Goal: Task Accomplishment & Management: Manage account settings

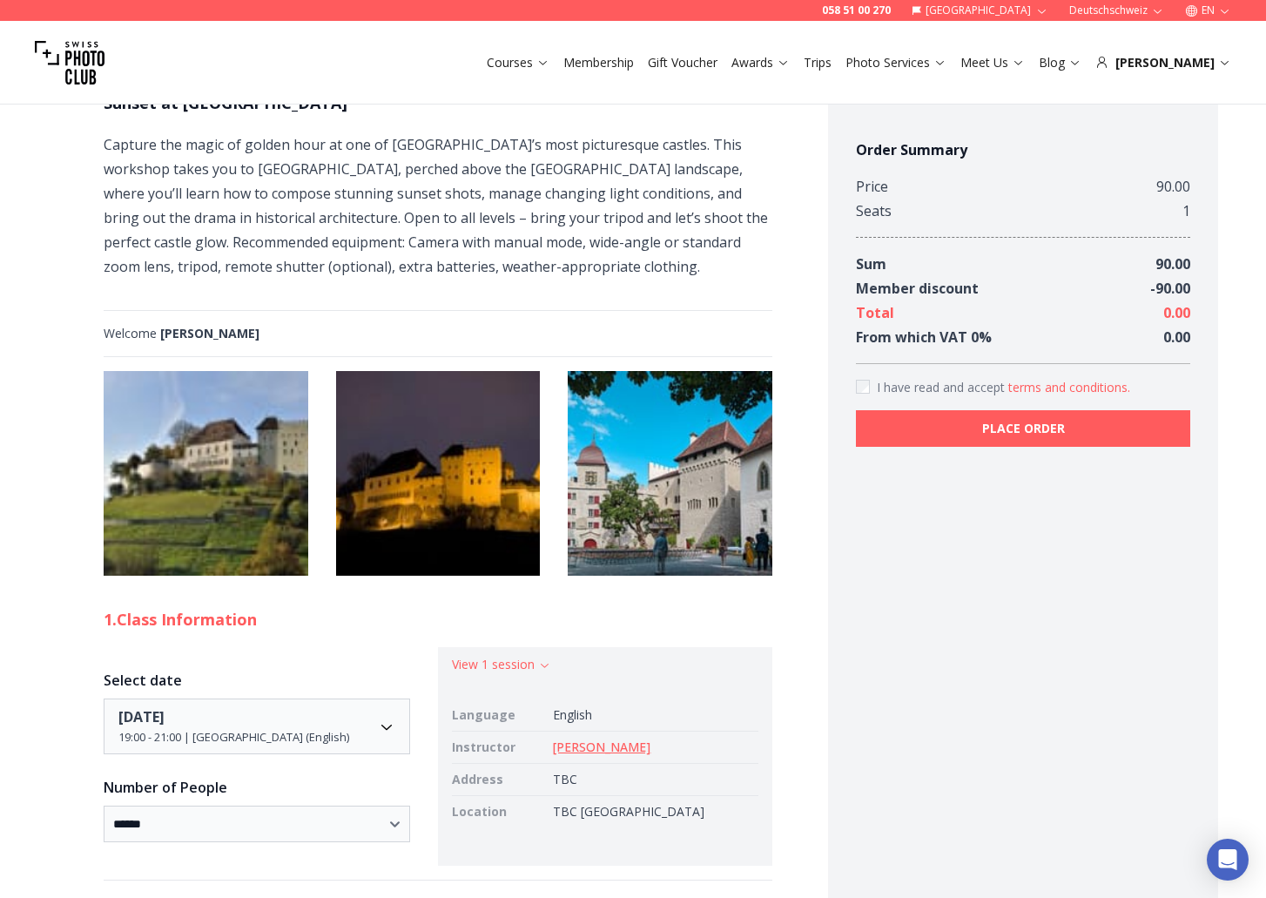
scroll to position [4, 0]
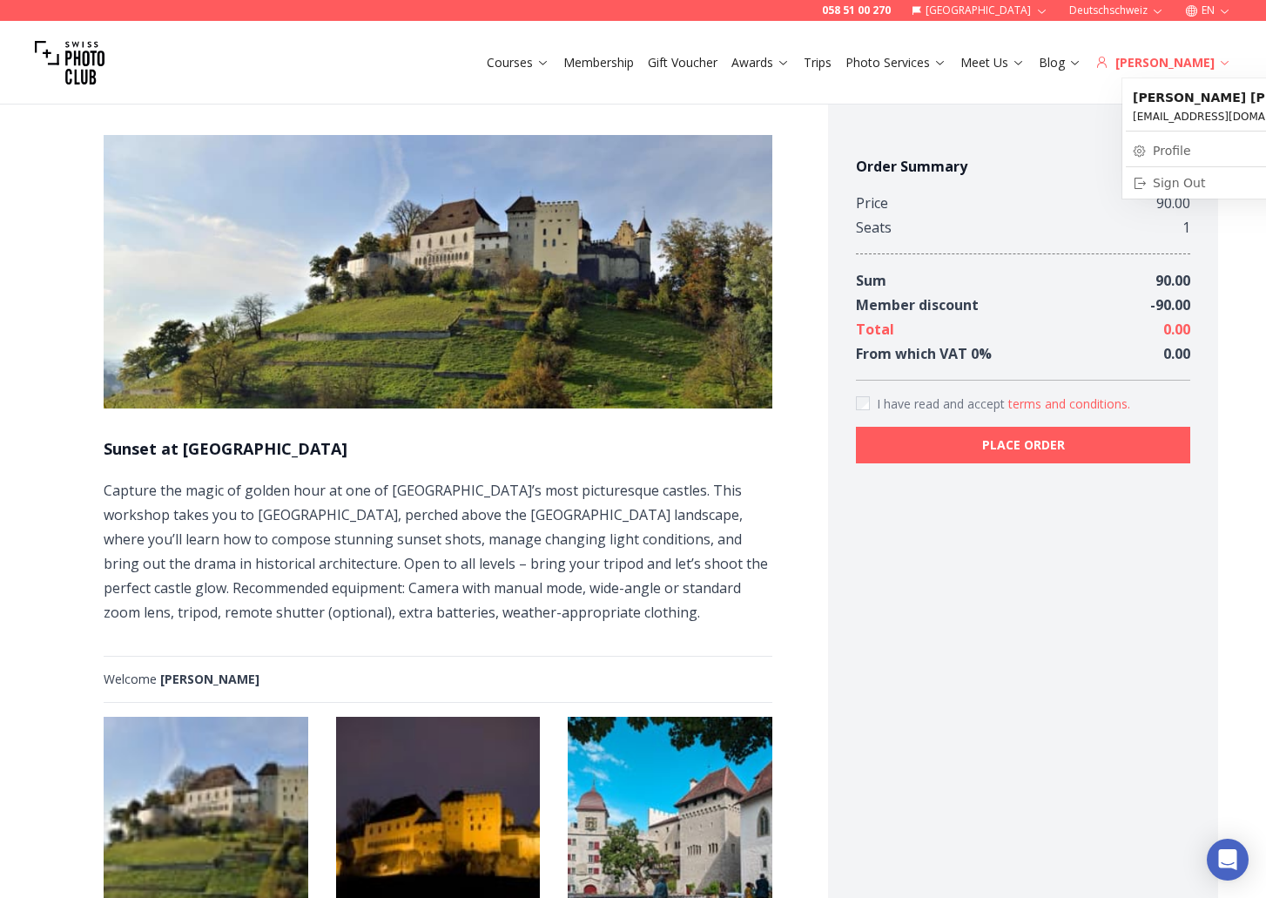
click at [1178, 71] on div "[PERSON_NAME]" at bounding box center [1164, 62] width 136 height 17
click at [1180, 65] on div "[PERSON_NAME]" at bounding box center [1164, 62] width 136 height 17
click at [96, 60] on img at bounding box center [70, 63] width 70 height 70
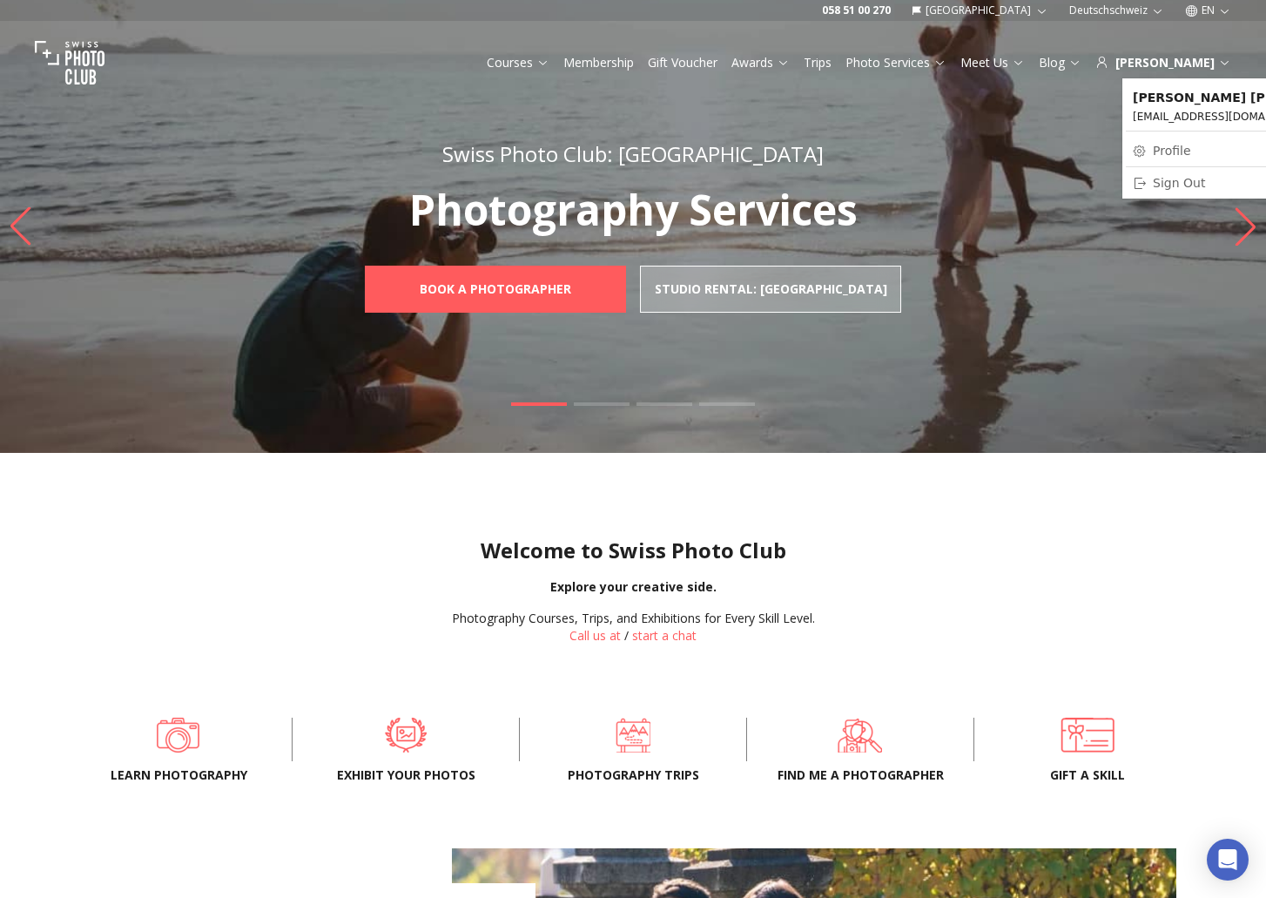
click at [1188, 159] on link "Profile" at bounding box center [1248, 150] width 245 height 24
select select "*******"
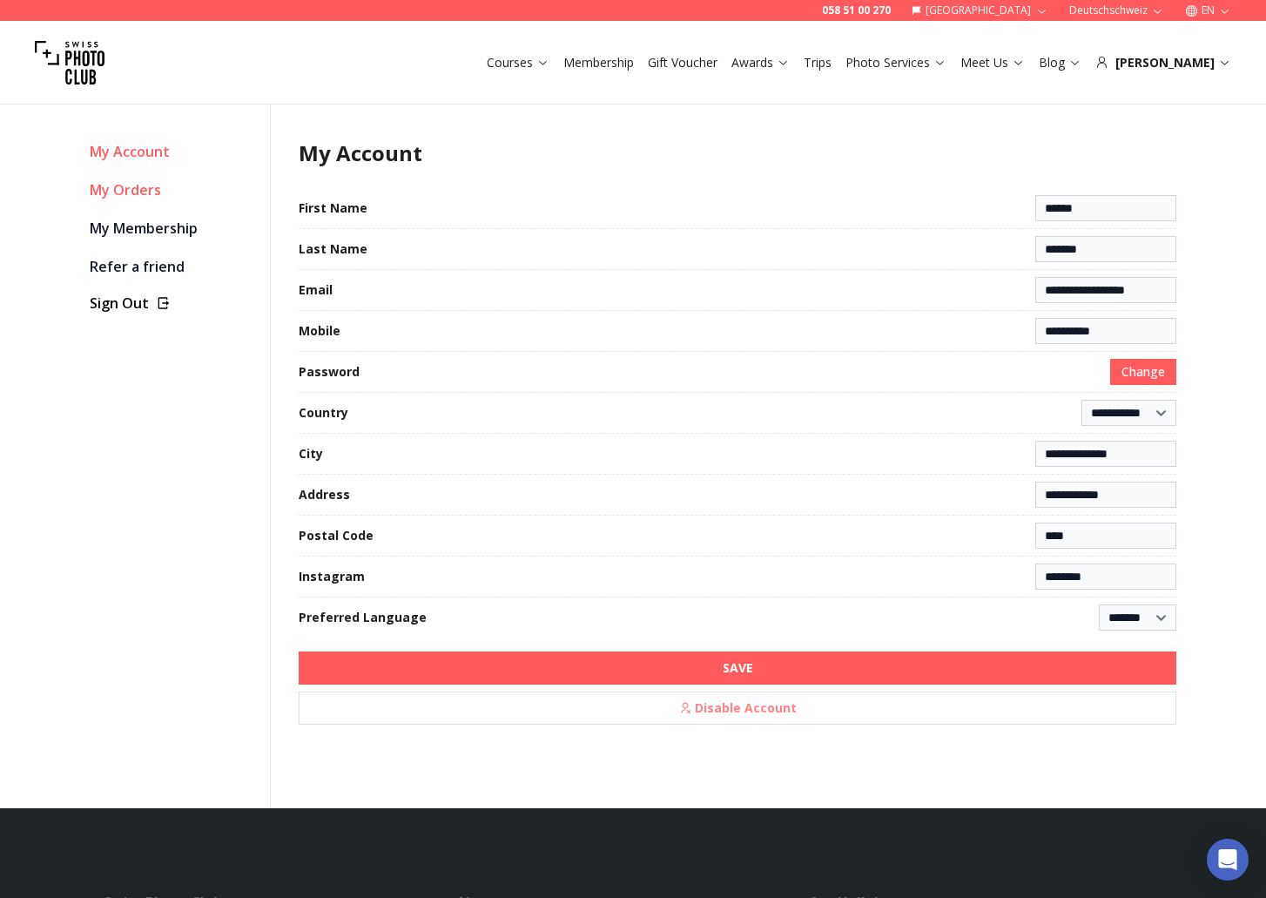
click at [139, 195] on link "My Orders" at bounding box center [173, 190] width 166 height 24
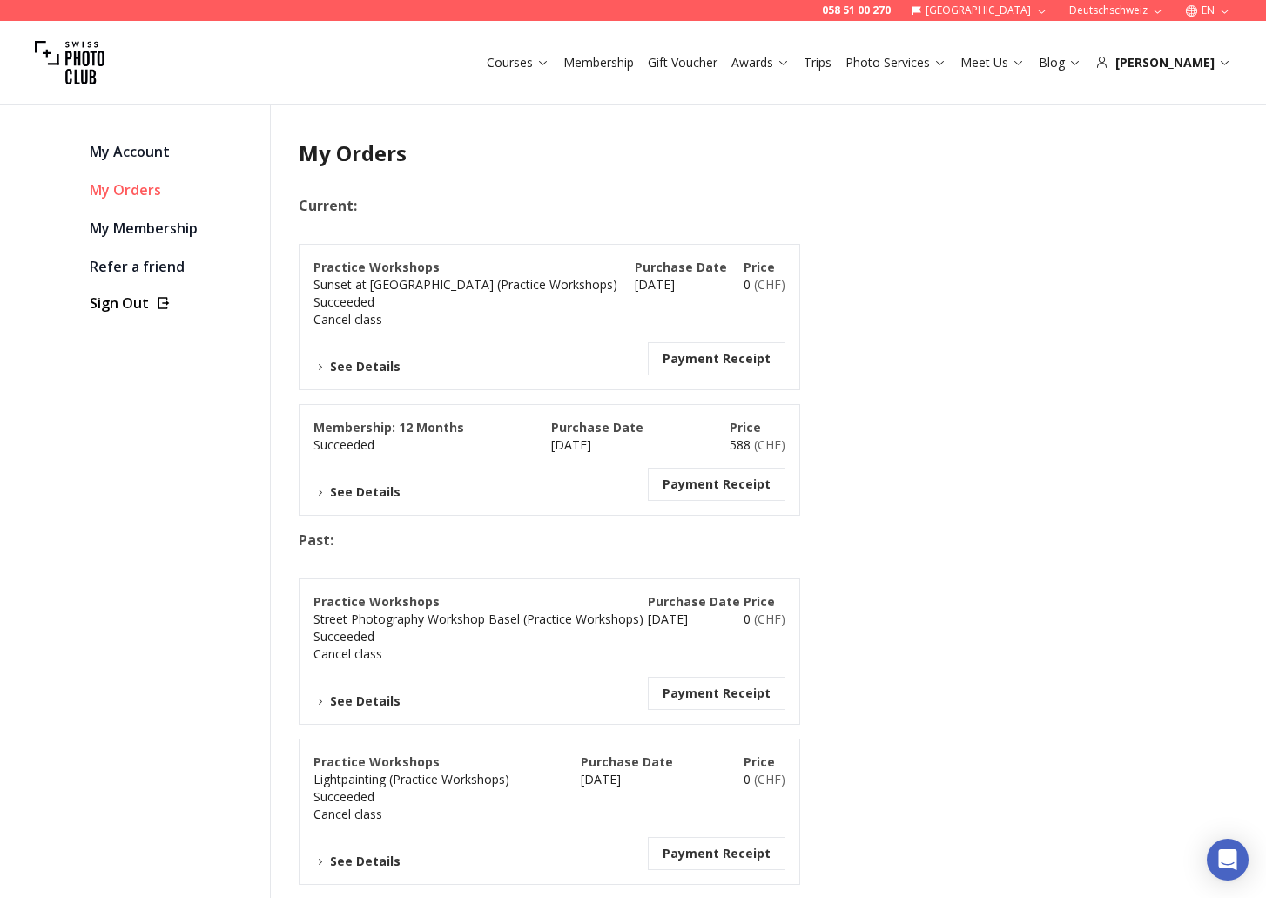
click at [673, 354] on button "Payment Receipt" at bounding box center [717, 358] width 108 height 17
click at [354, 488] on button "See Details" at bounding box center [357, 491] width 87 height 17
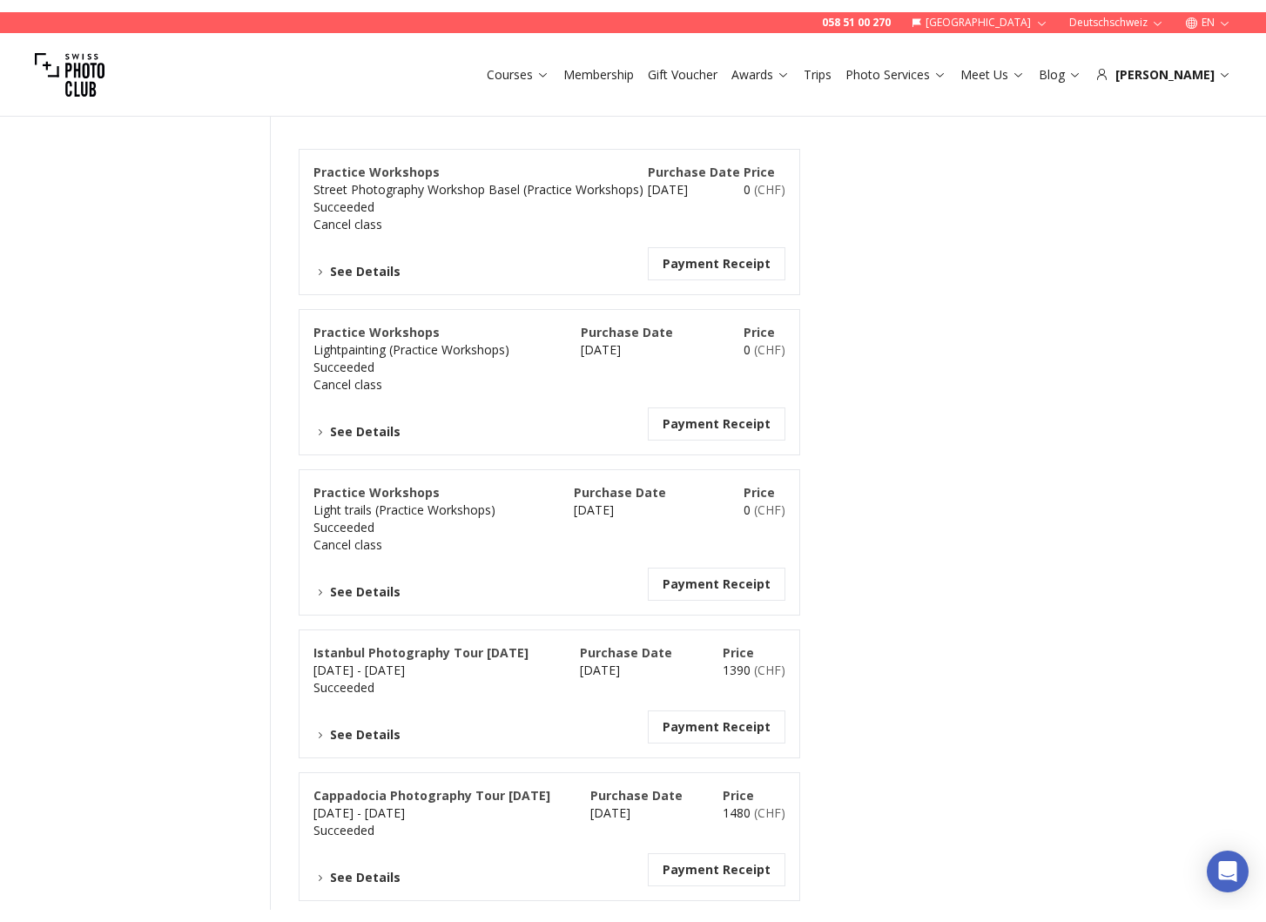
scroll to position [840, 0]
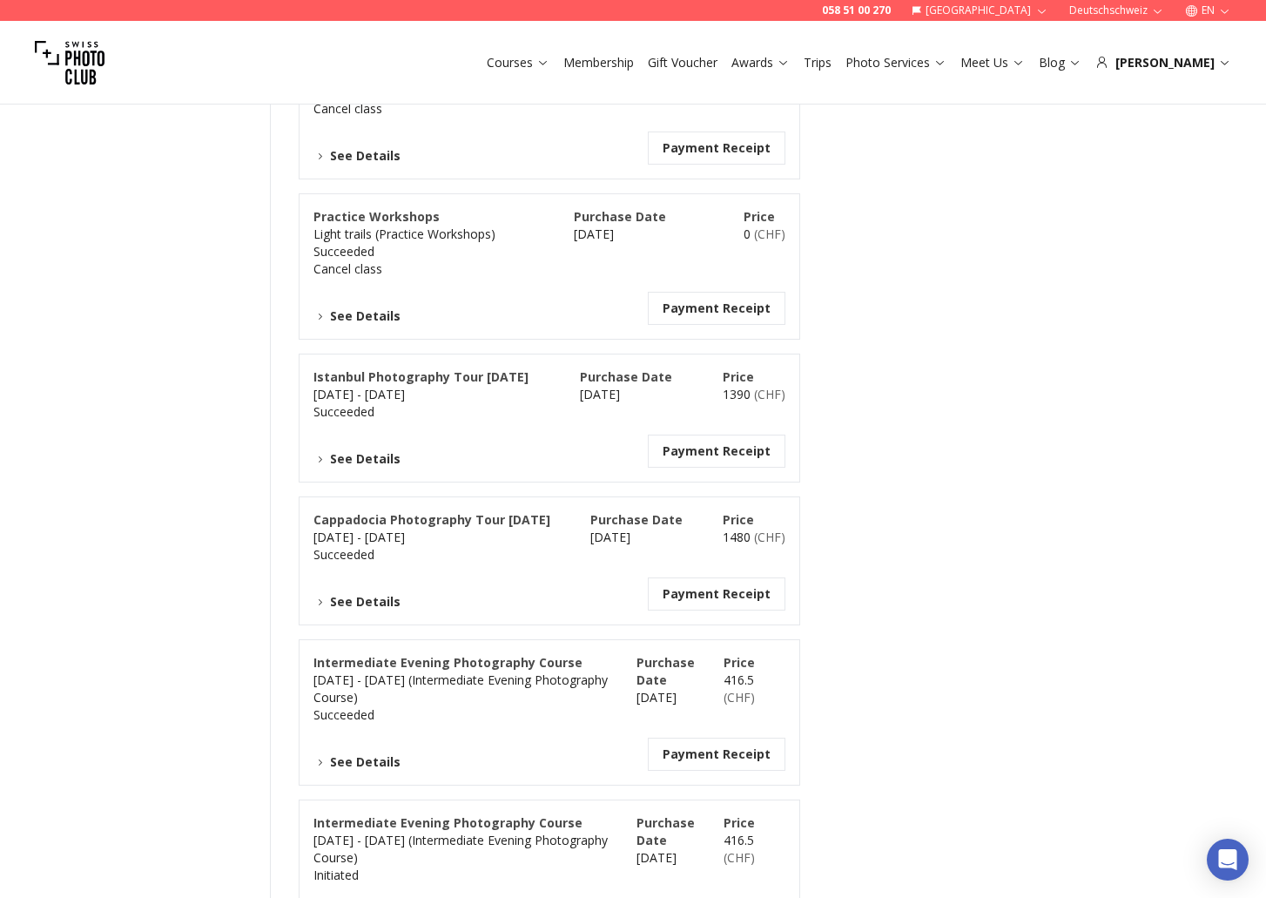
click at [372, 601] on button "See Details" at bounding box center [357, 601] width 87 height 17
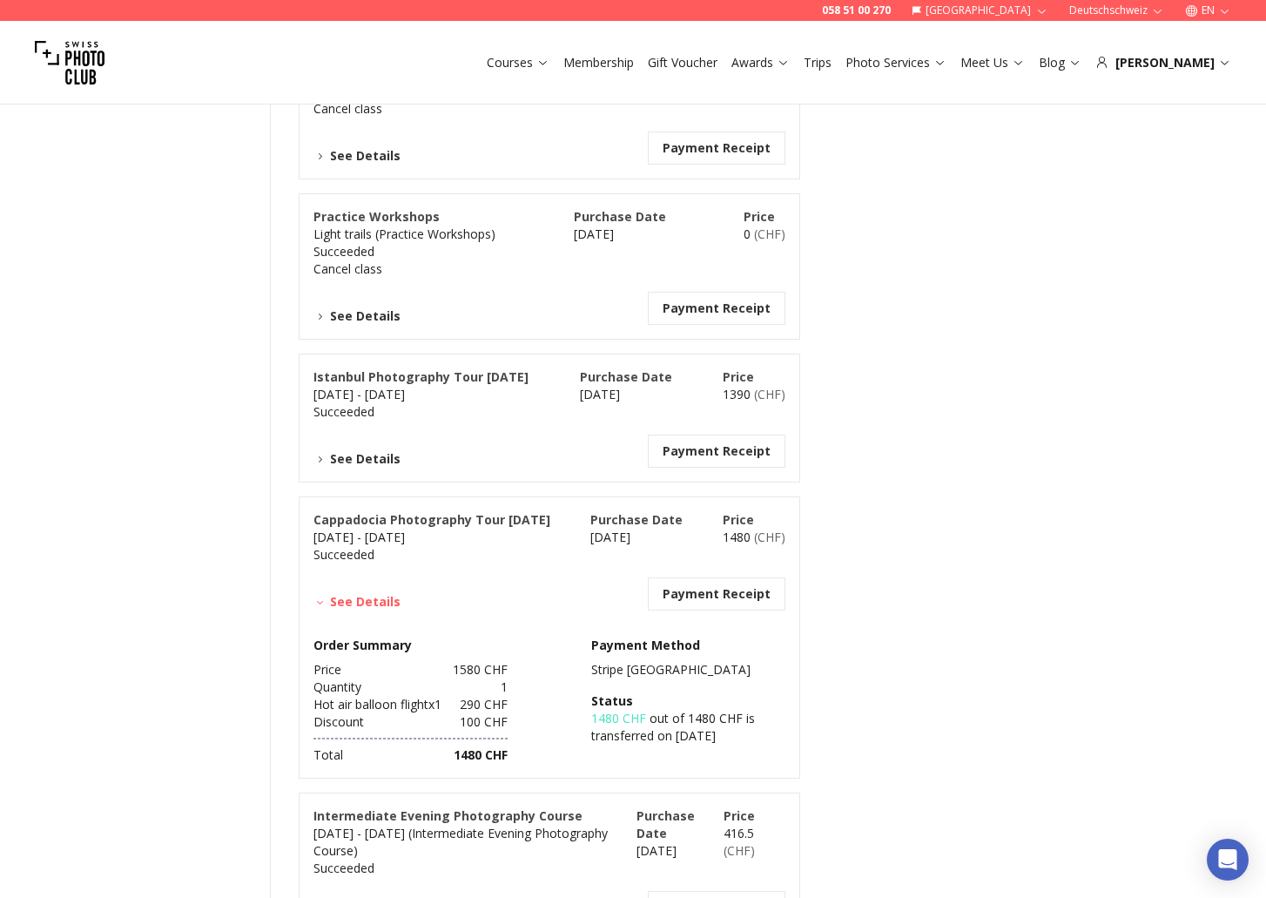
click at [690, 449] on button "Payment Receipt" at bounding box center [717, 450] width 108 height 17
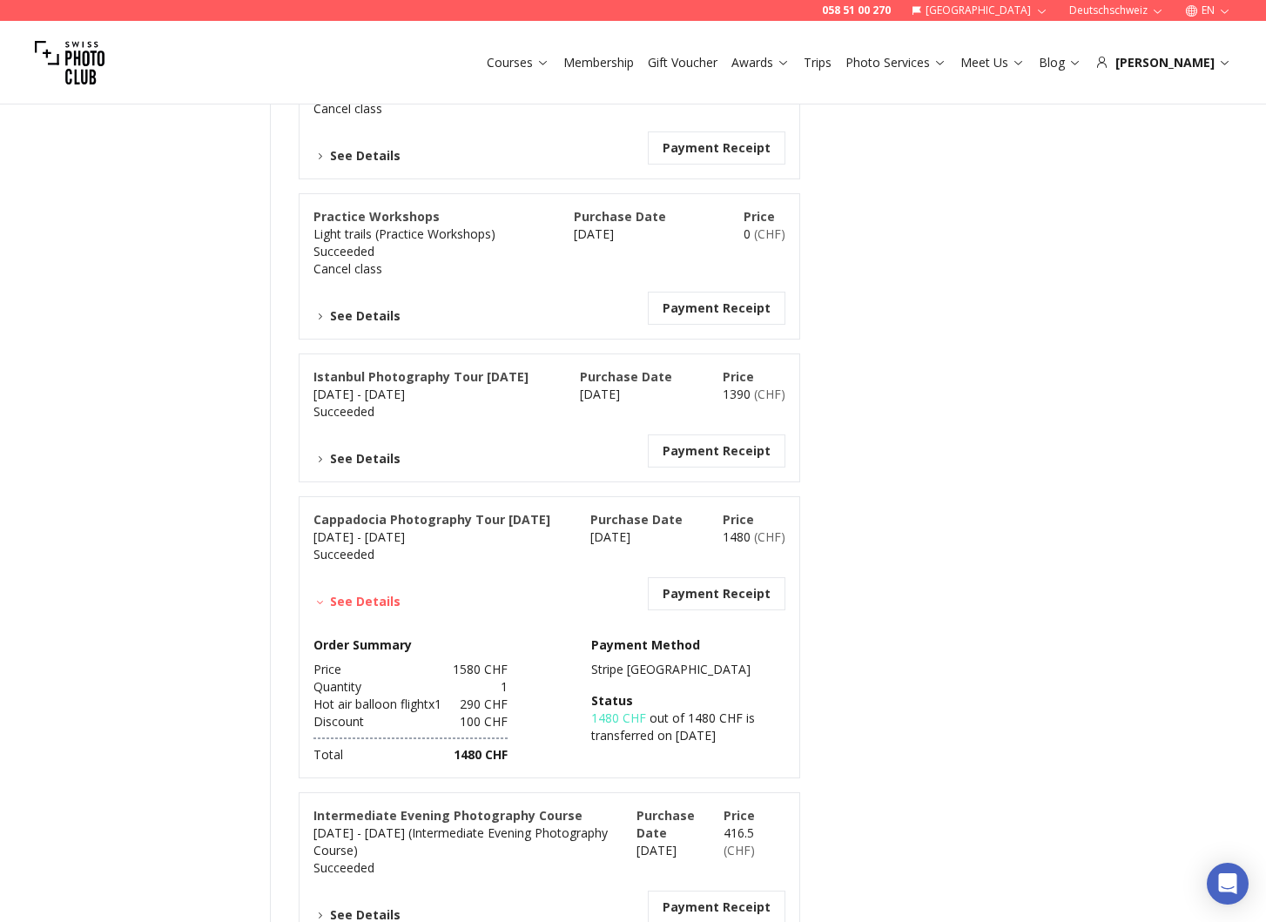
click at [372, 456] on button "See Details" at bounding box center [357, 458] width 87 height 17
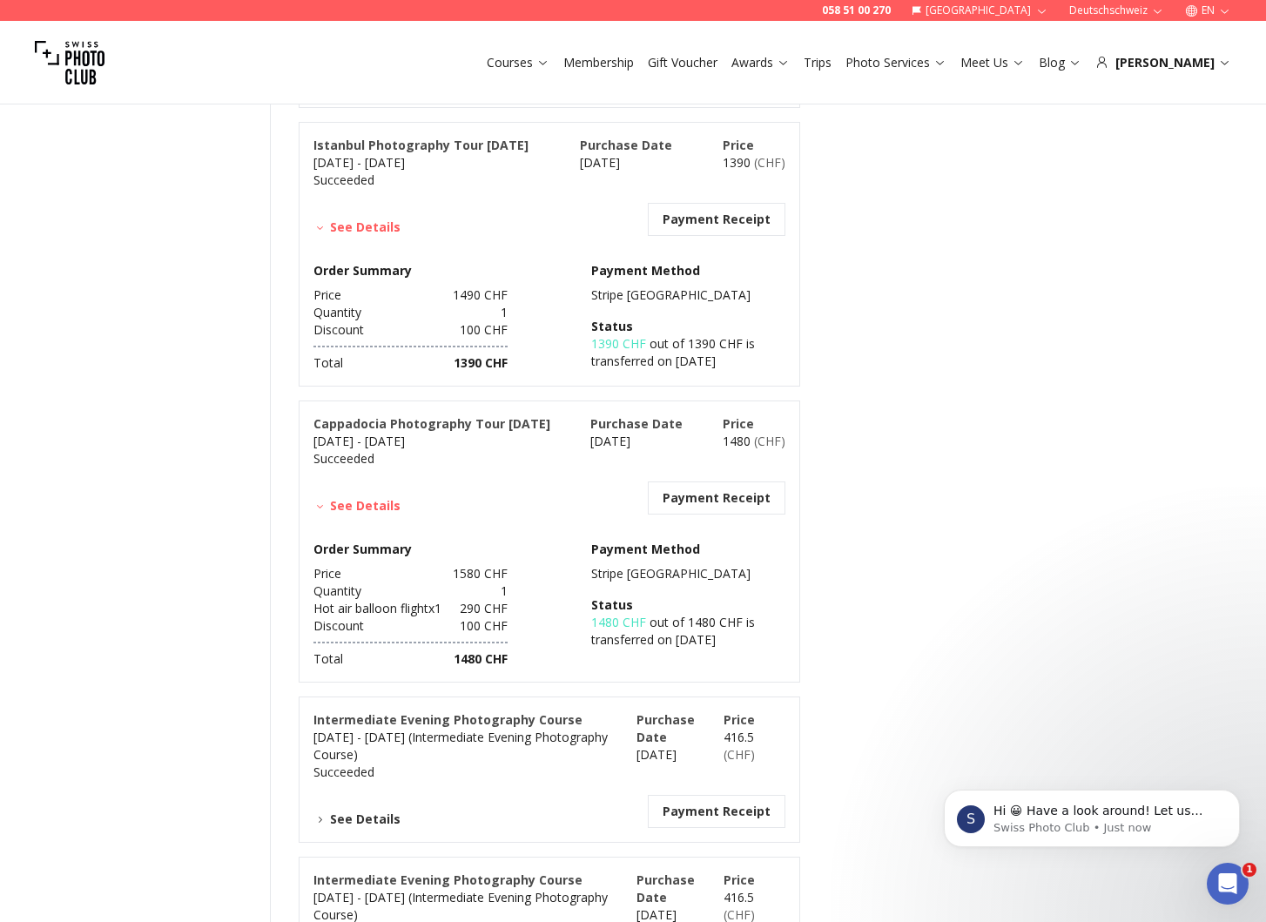
scroll to position [0, 0]
